Goal: Information Seeking & Learning: Learn about a topic

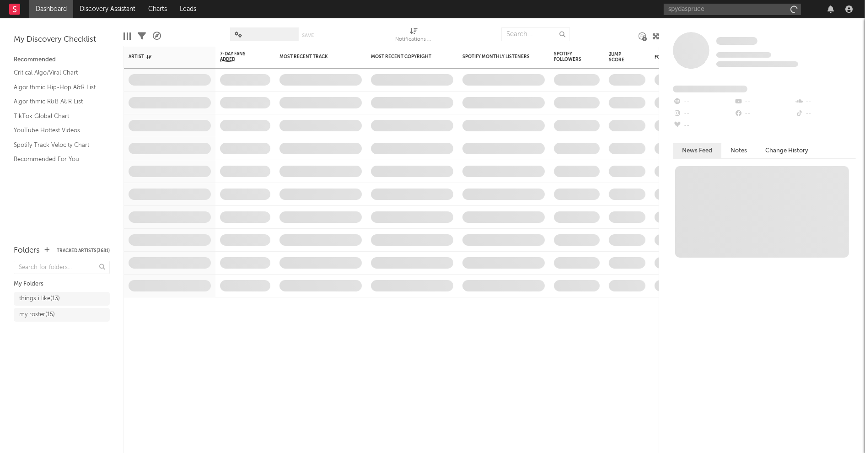
click at [687, 9] on input "spydaspruce" at bounding box center [731, 9] width 137 height 11
click at [726, 10] on input "spyda spruce" at bounding box center [731, 9] width 137 height 11
type input "spyda spruce"
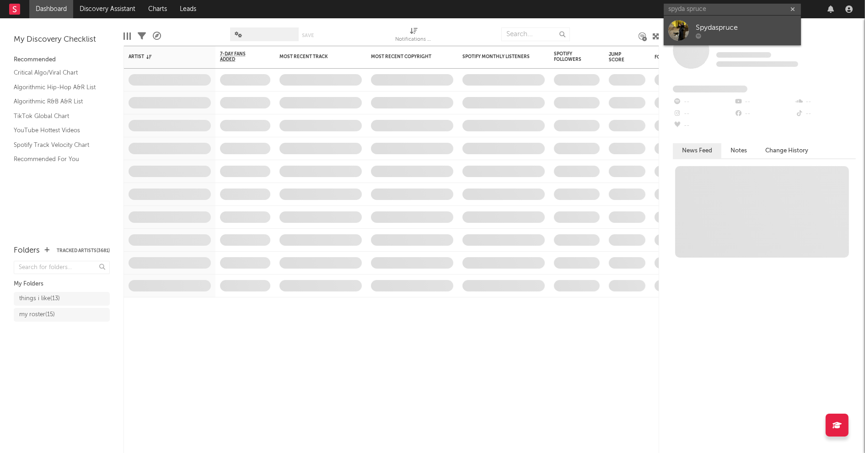
click at [725, 23] on div "Spydaspruce" at bounding box center [745, 27] width 101 height 11
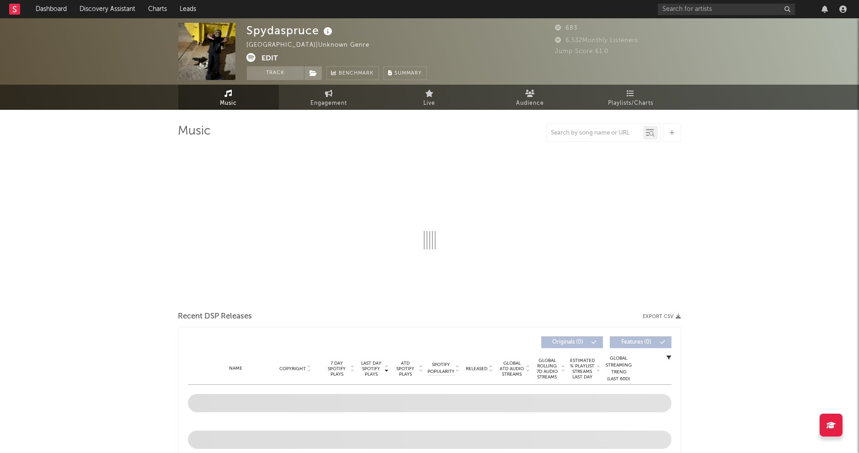
select select "1w"
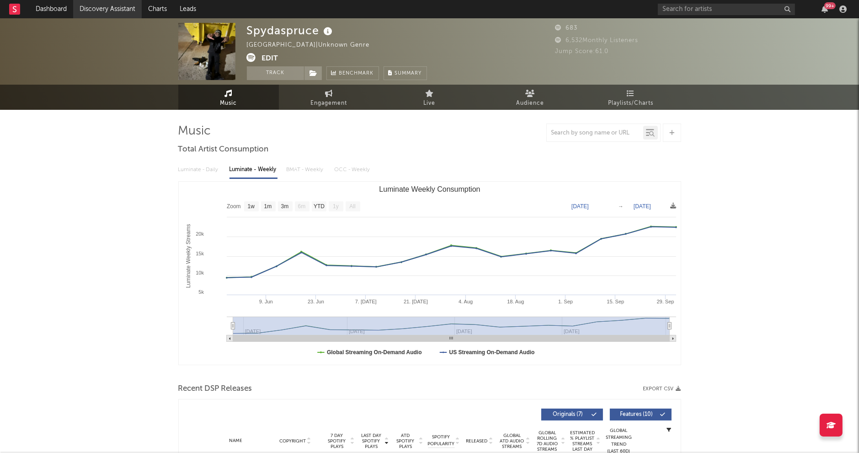
click at [125, 7] on link "Discovery Assistant" at bounding box center [107, 9] width 69 height 18
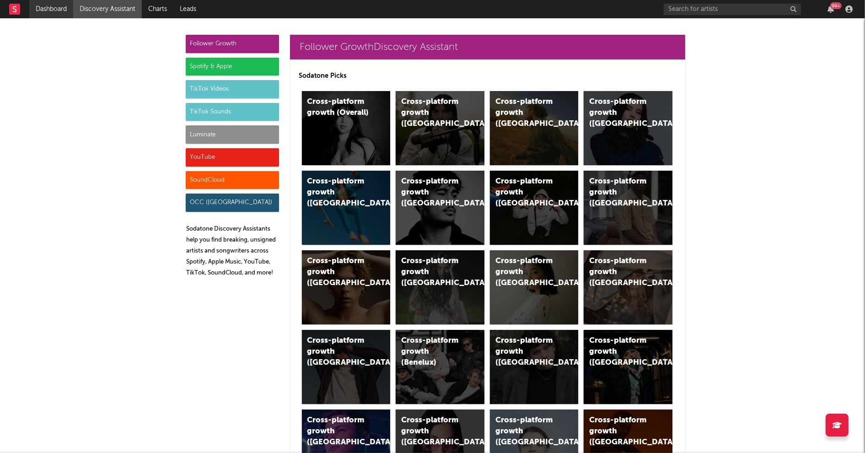
click at [49, 7] on link "Dashboard" at bounding box center [51, 9] width 44 height 18
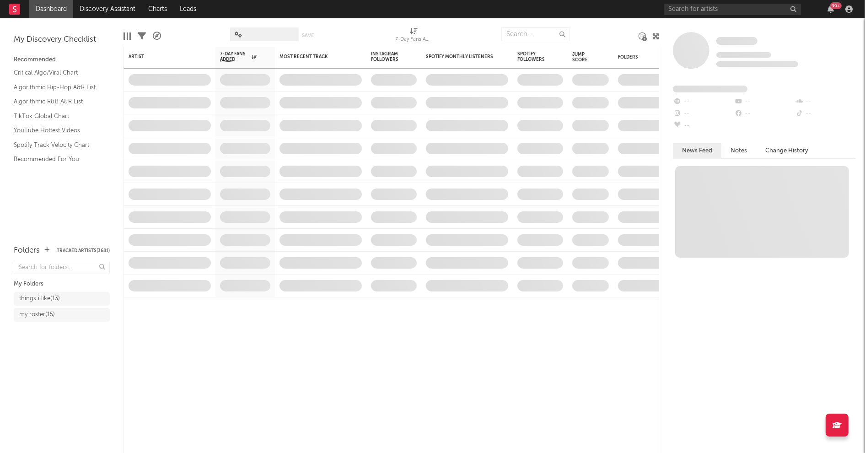
click at [49, 131] on link "YouTube Hottest Videos" at bounding box center [57, 130] width 87 height 10
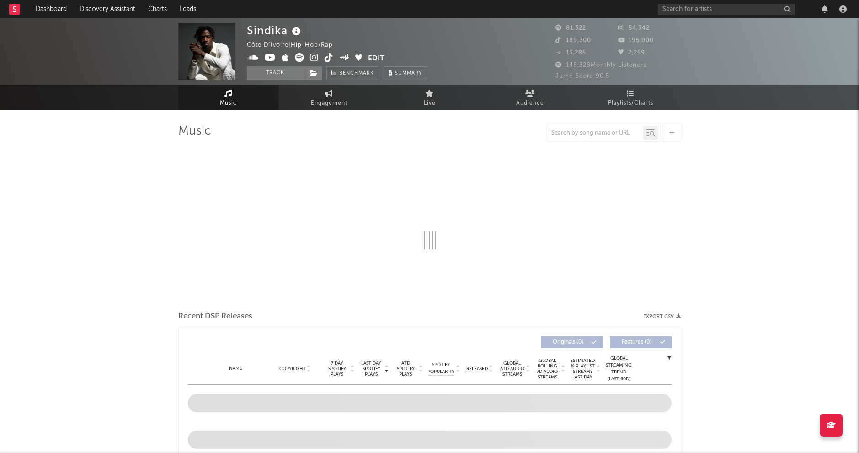
select select "6m"
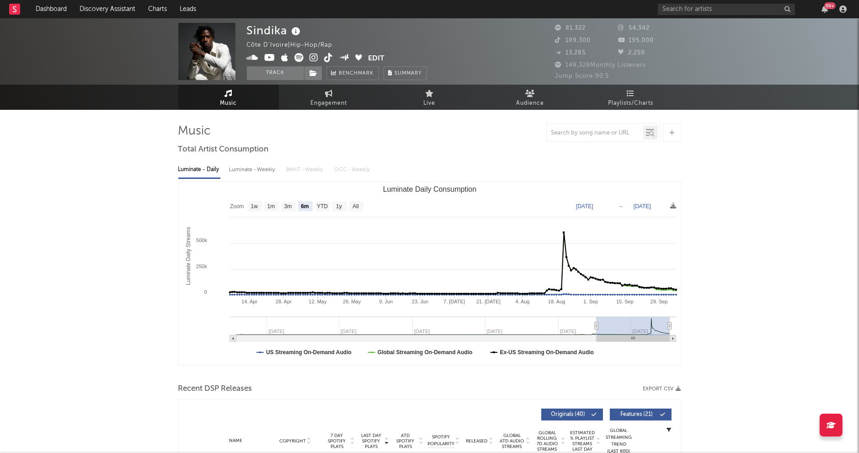
click at [314, 58] on icon at bounding box center [314, 57] width 9 height 9
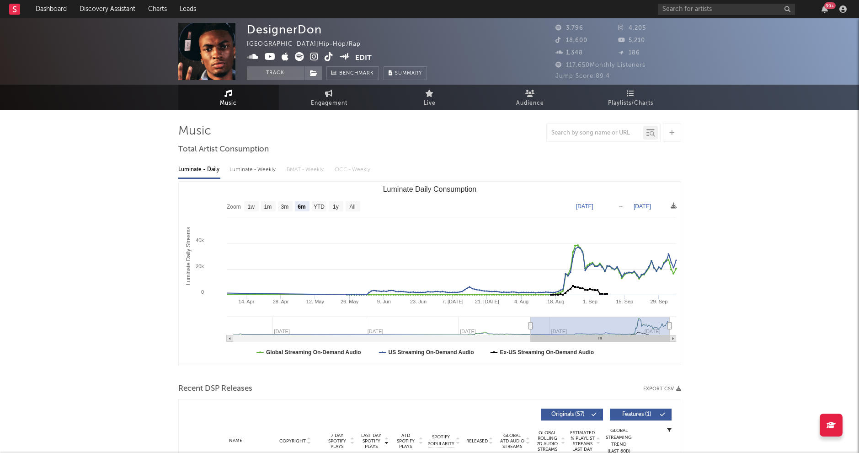
select select "6m"
click at [313, 58] on icon at bounding box center [314, 56] width 9 height 9
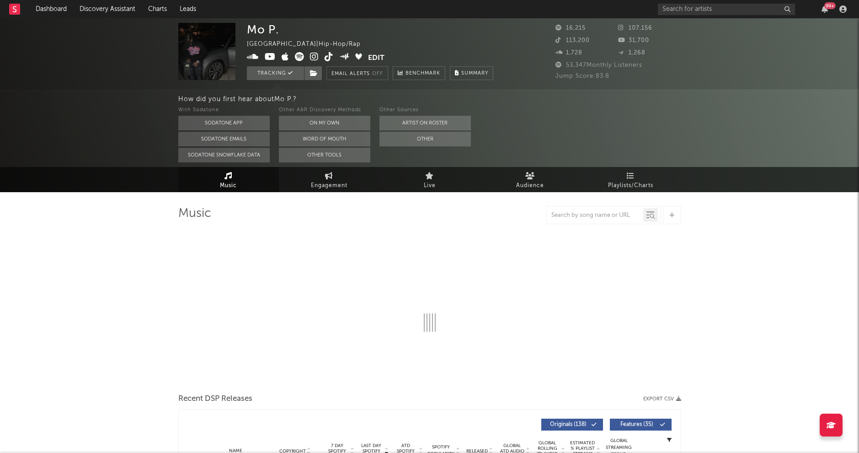
select select "6m"
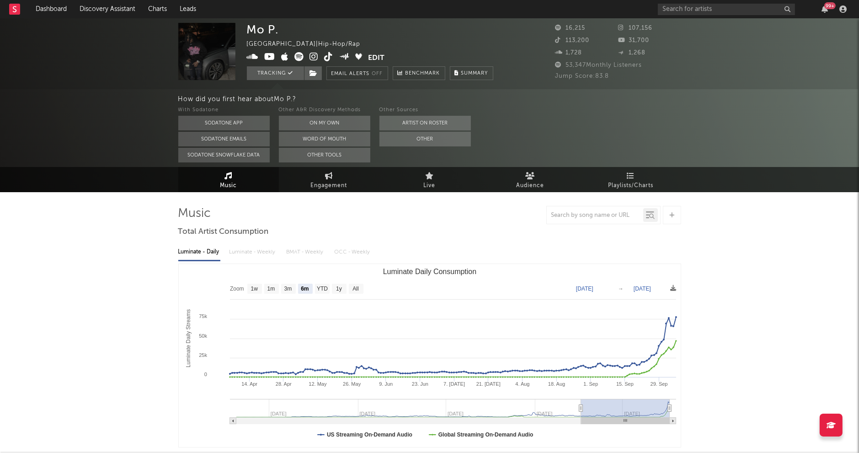
click at [317, 59] on icon at bounding box center [314, 56] width 9 height 9
click at [331, 179] on link "Engagement" at bounding box center [329, 179] width 101 height 25
select select "1w"
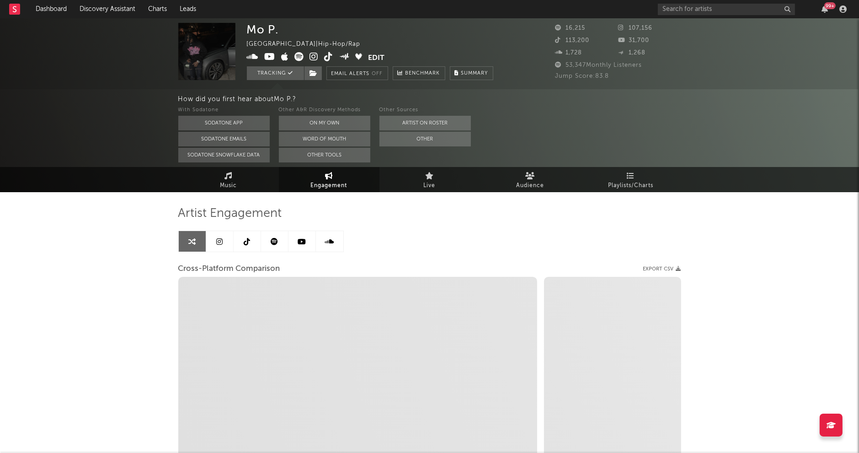
select select "1m"
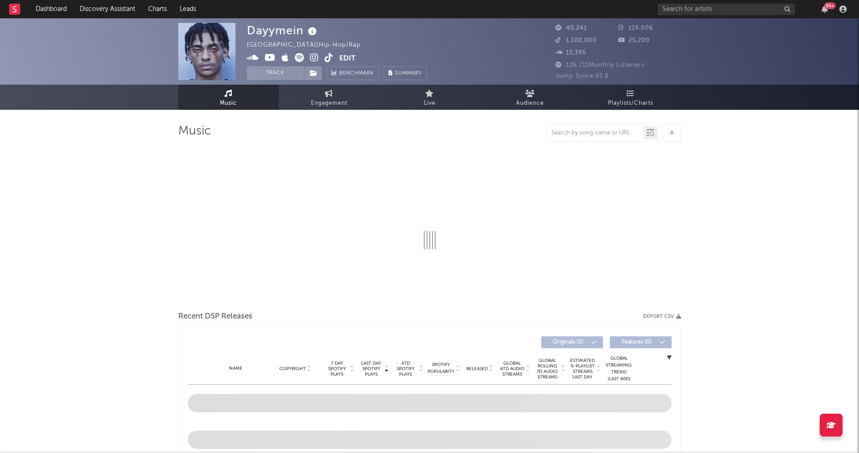
select select "6m"
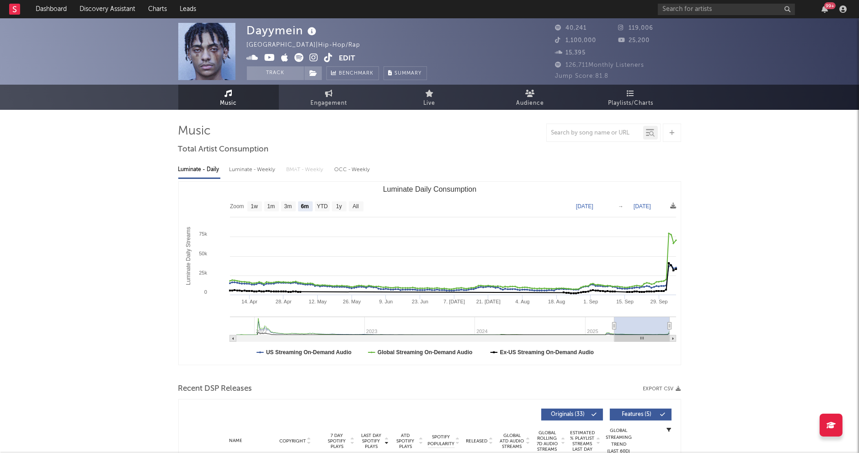
click at [312, 57] on icon at bounding box center [314, 57] width 9 height 9
